Goal: Navigation & Orientation: Find specific page/section

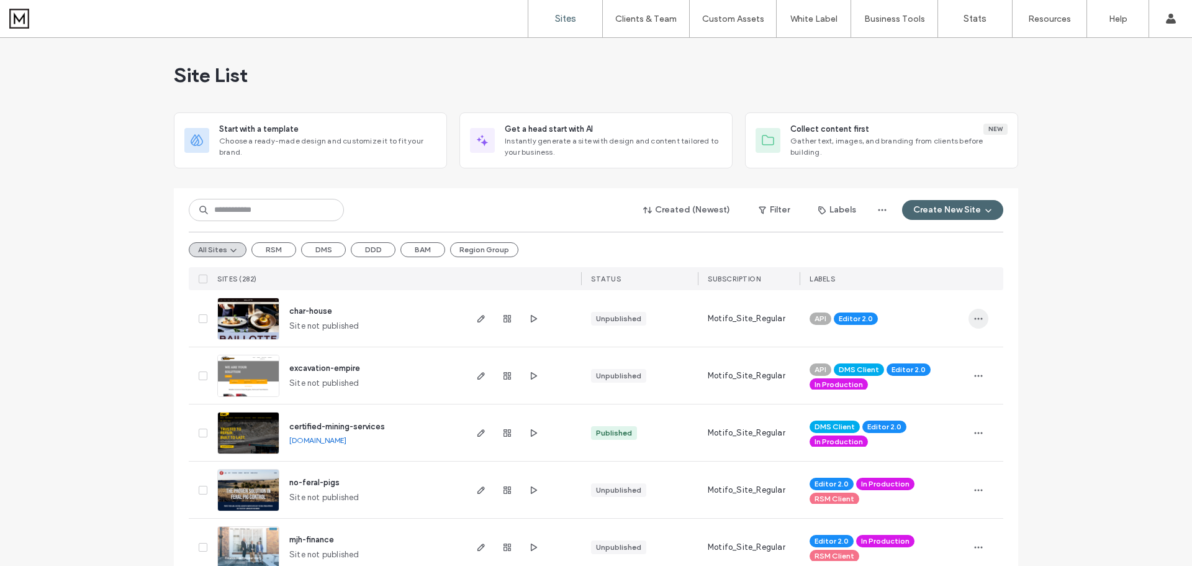
click at [977, 317] on icon "button" at bounding box center [979, 319] width 10 height 10
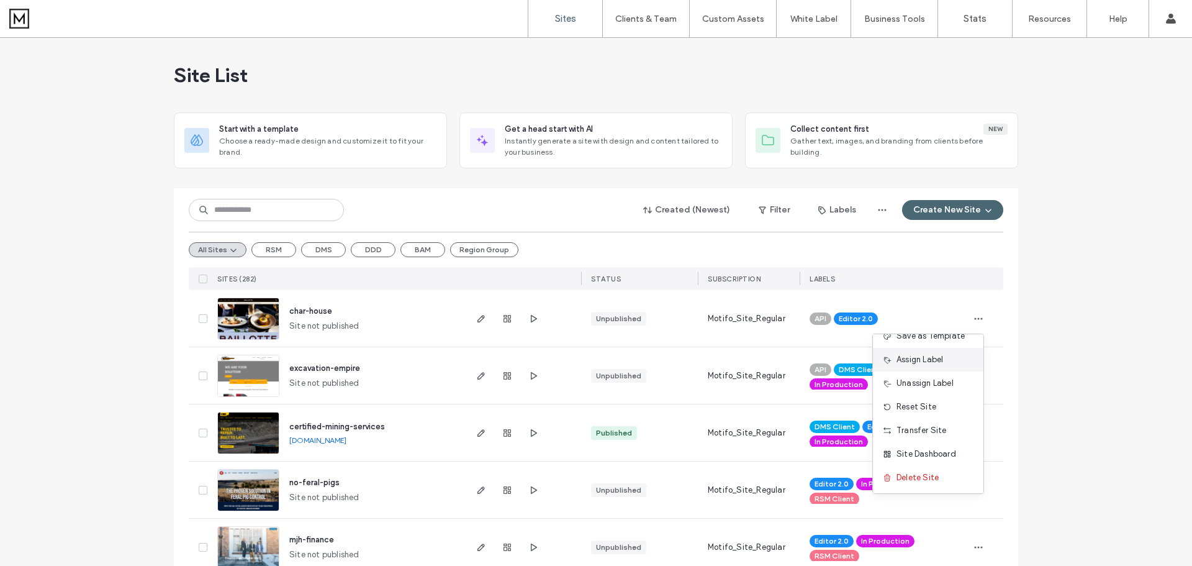
scroll to position [63, 0]
click at [934, 454] on span "Site Dashboard" at bounding box center [927, 452] width 60 height 12
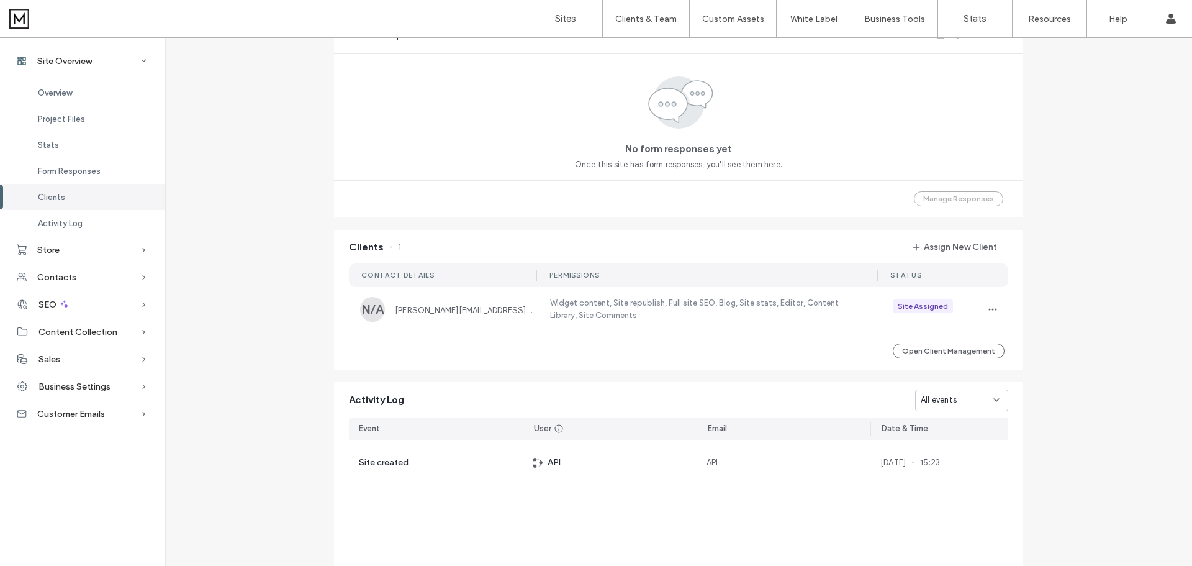
scroll to position [745, 0]
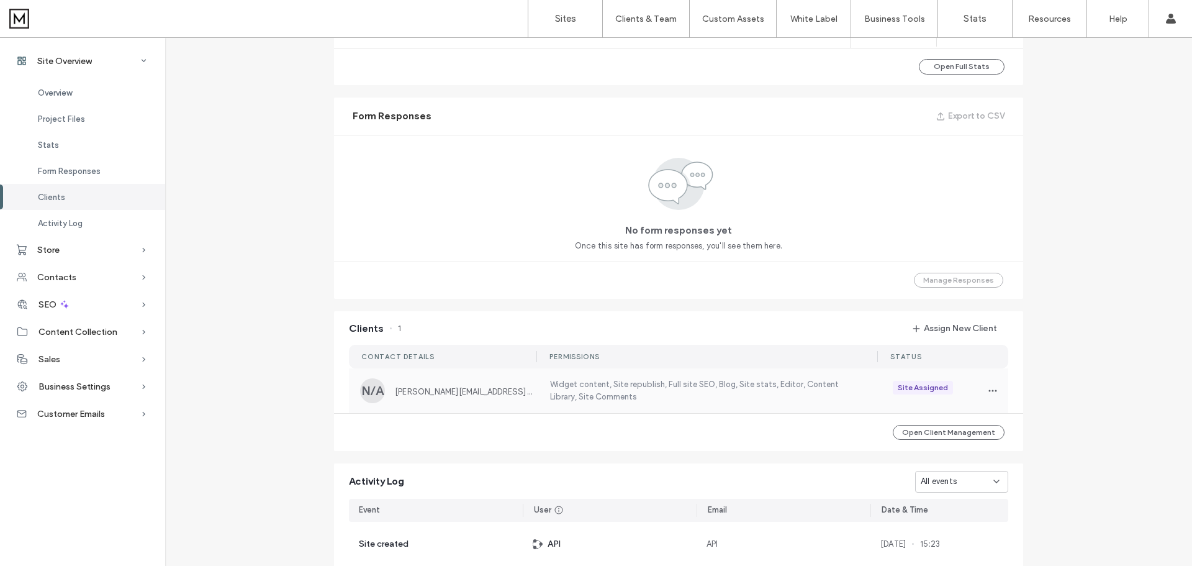
click at [468, 392] on span "[PERSON_NAME][EMAIL_ADDRESS][DOMAIN_NAME]" at bounding box center [465, 391] width 140 height 9
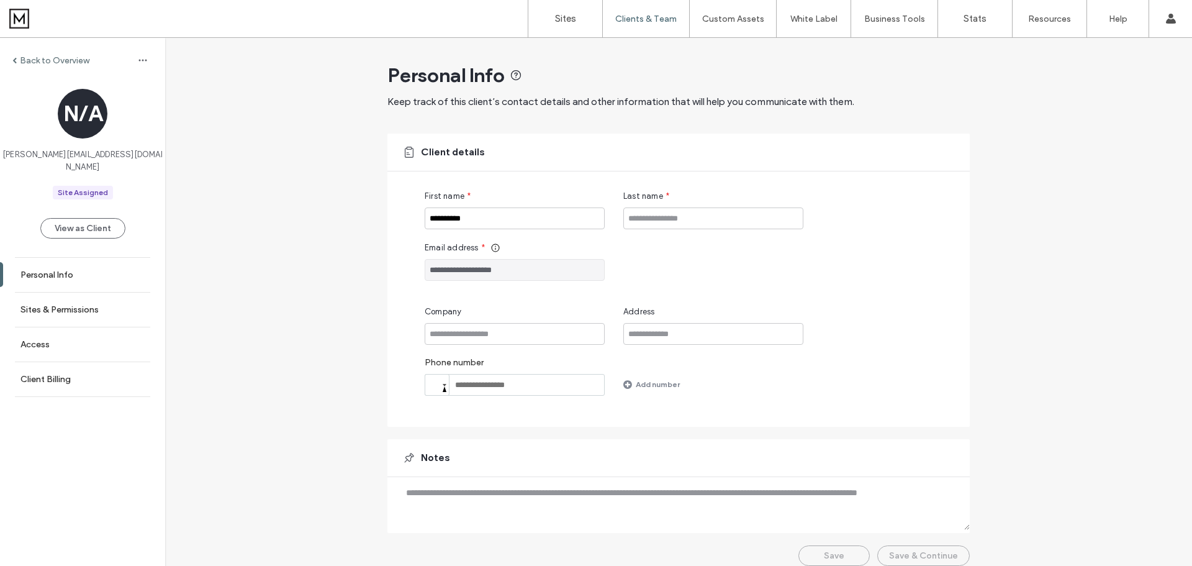
drag, startPoint x: 513, startPoint y: 272, endPoint x: 456, endPoint y: 276, distance: 57.3
click at [456, 276] on input "**********" at bounding box center [515, 270] width 180 height 22
click at [21, 58] on label "Back to Overview" at bounding box center [55, 60] width 70 height 11
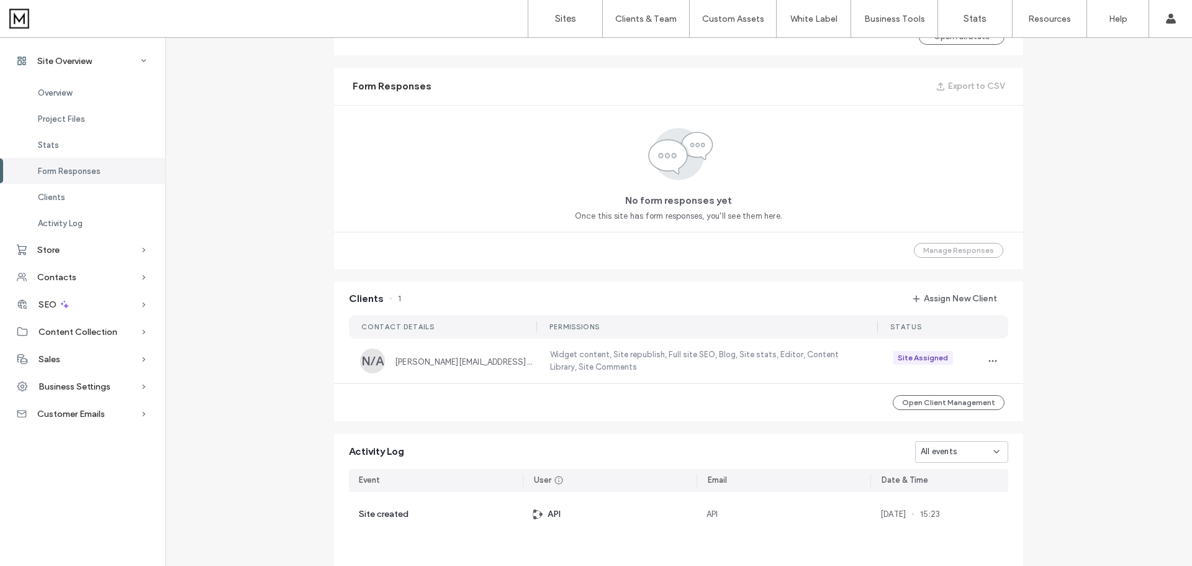
scroll to position [869, 0]
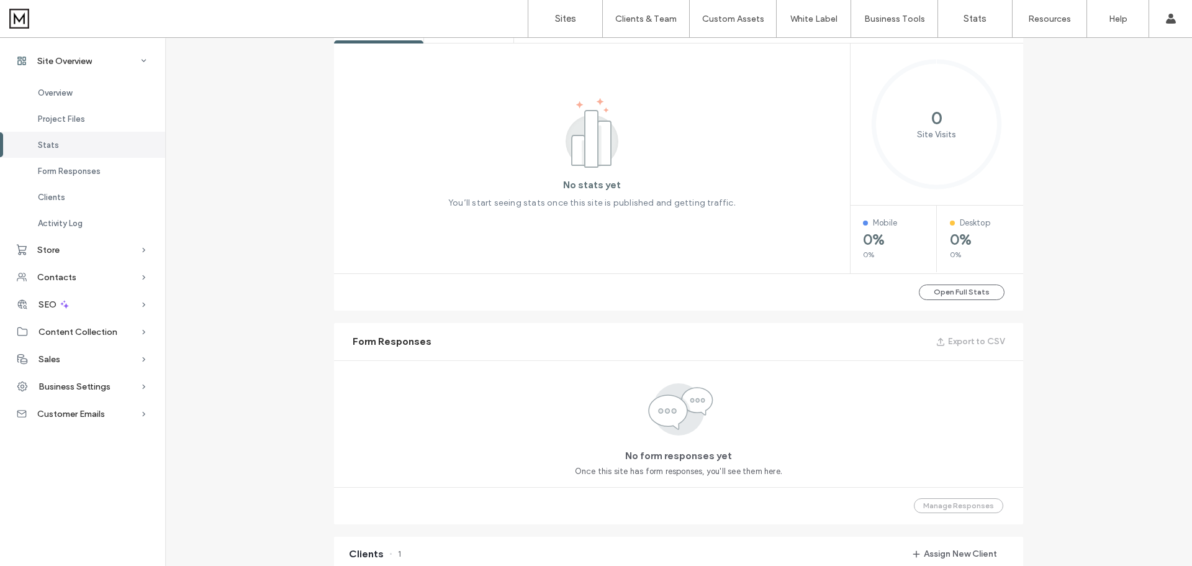
scroll to position [186, 0]
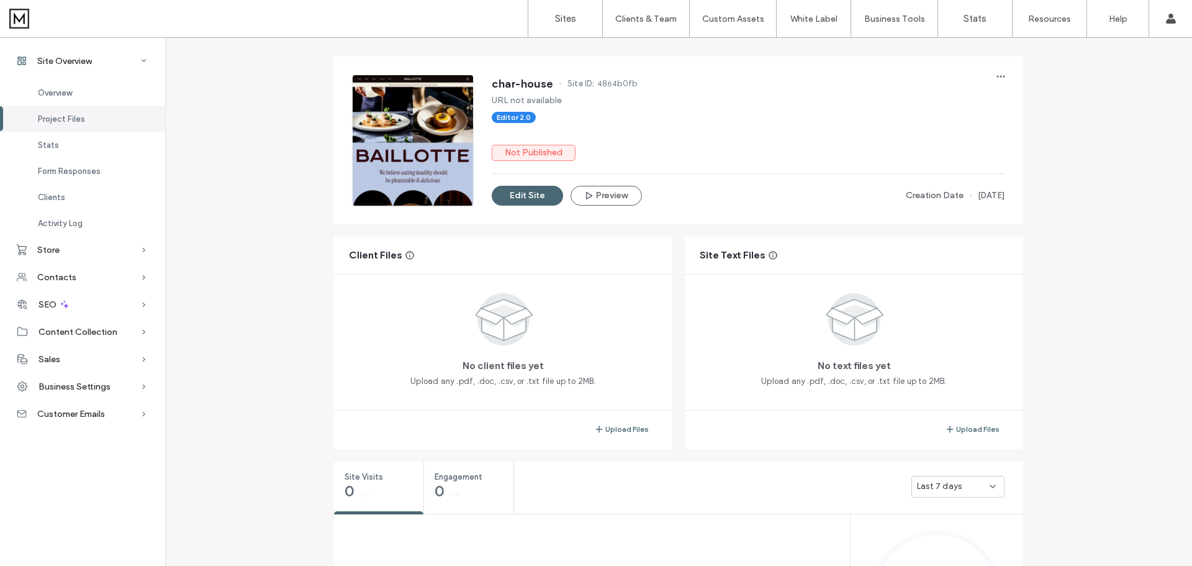
scroll to position [373, 0]
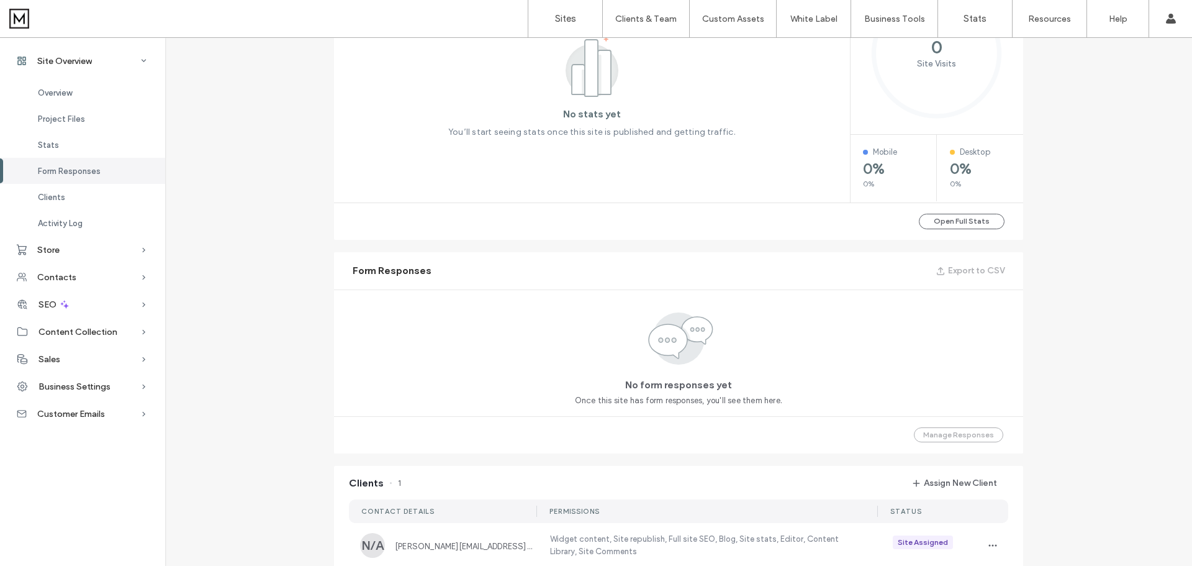
scroll to position [683, 0]
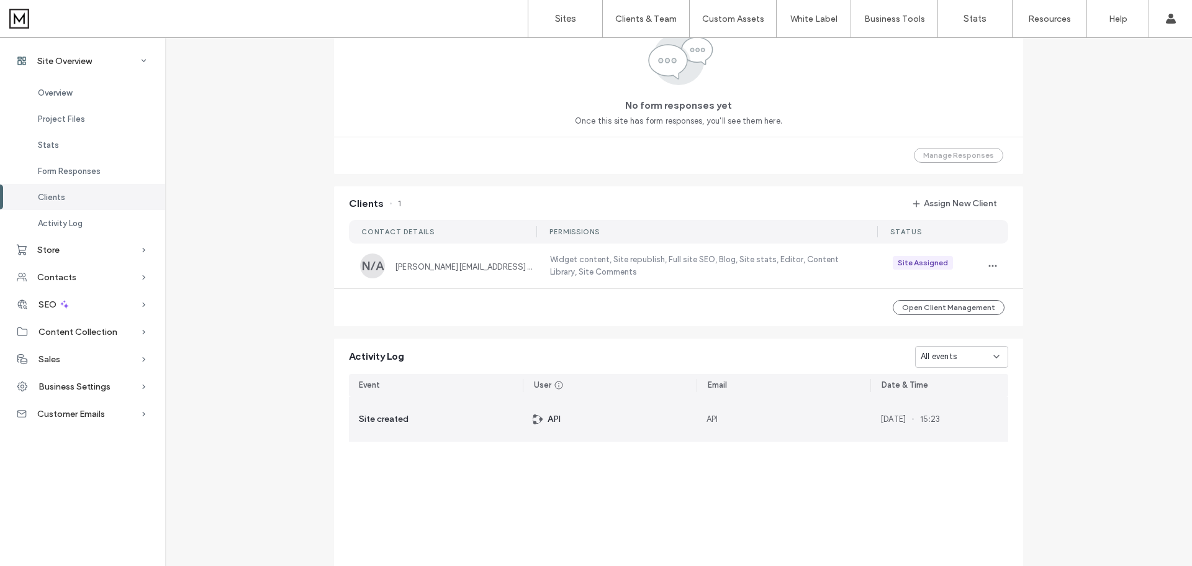
scroll to position [1028, 0]
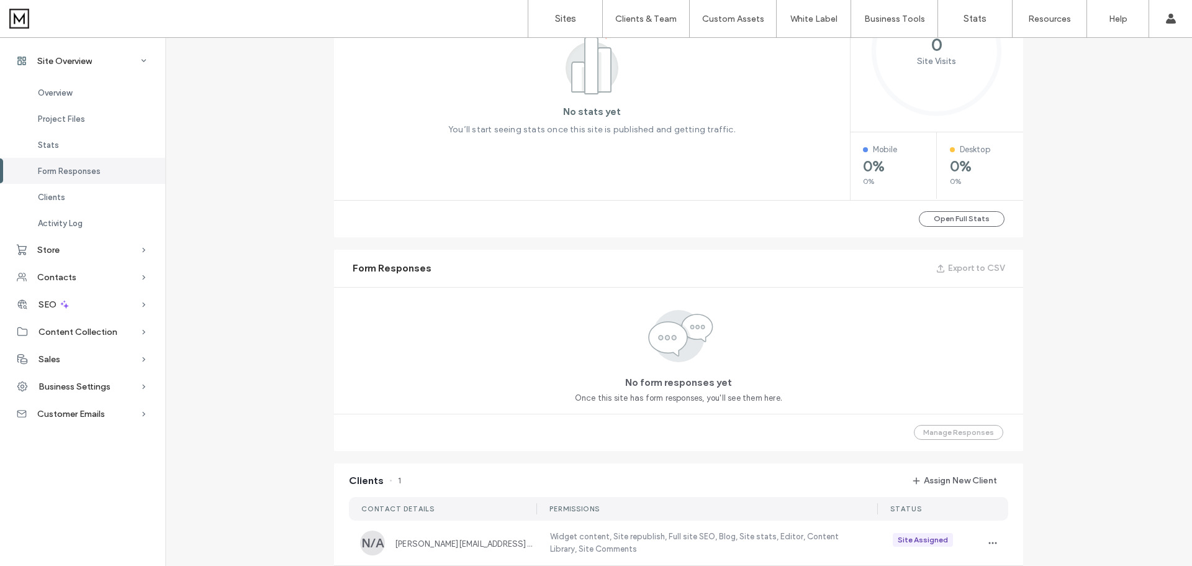
scroll to position [158, 0]
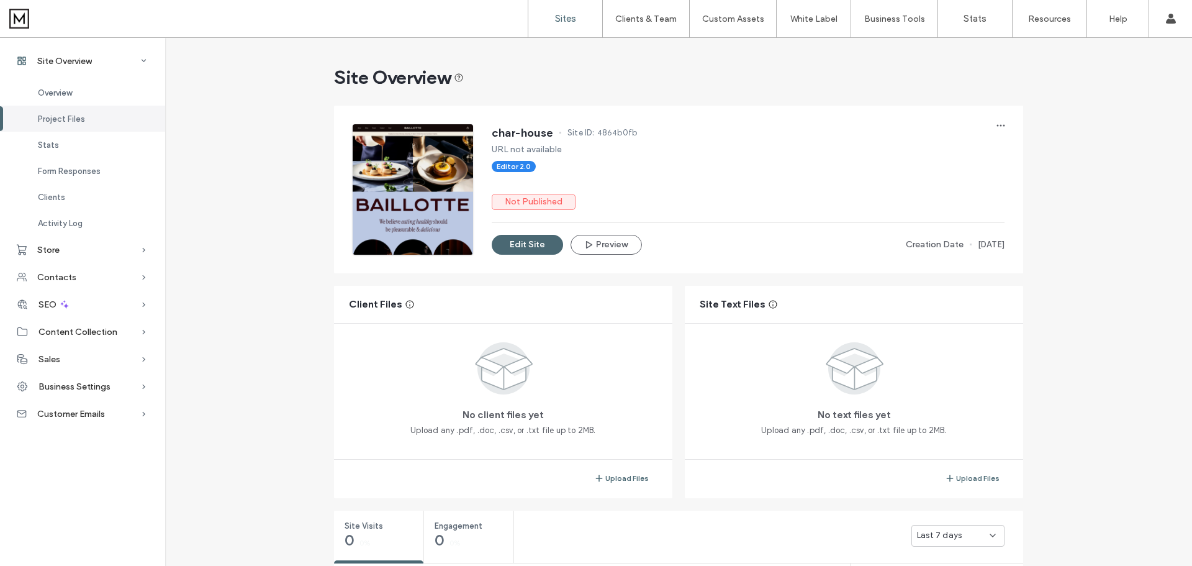
click at [583, 23] on link "Sites" at bounding box center [565, 18] width 74 height 37
